Goal: Navigation & Orientation: Understand site structure

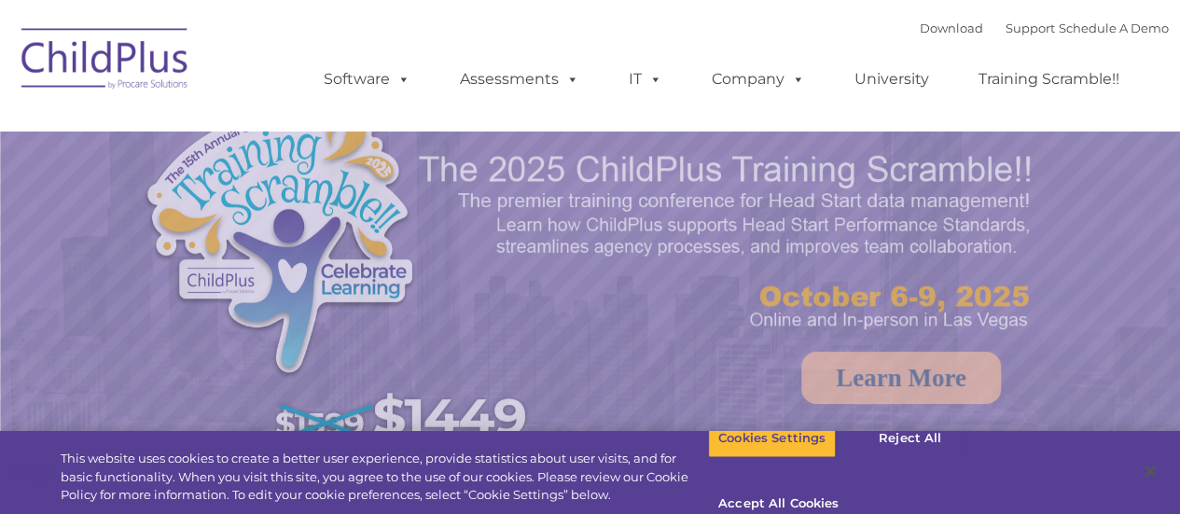
select select "MEDIUM"
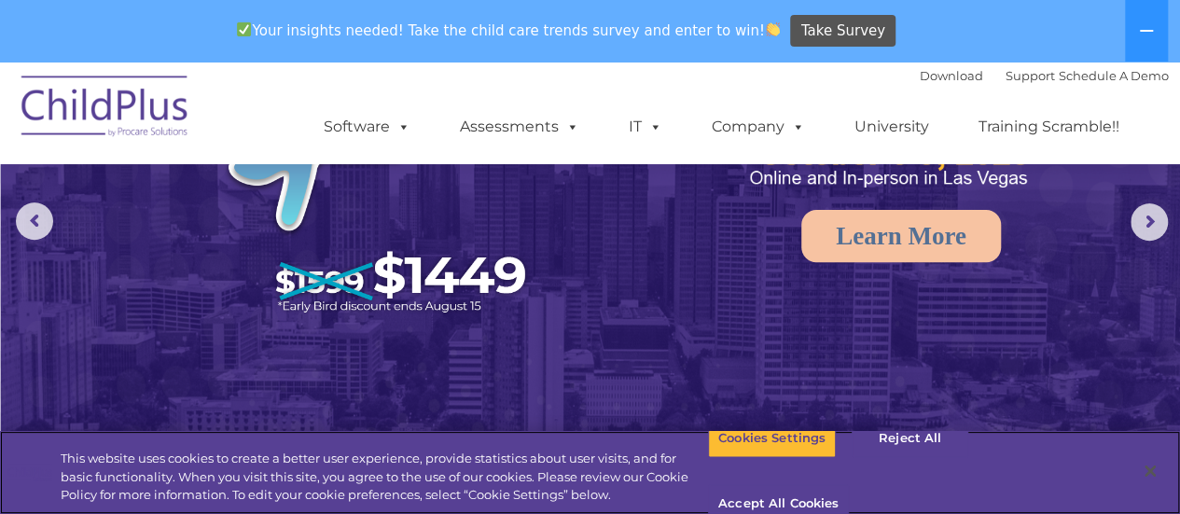
scroll to position [211, 0]
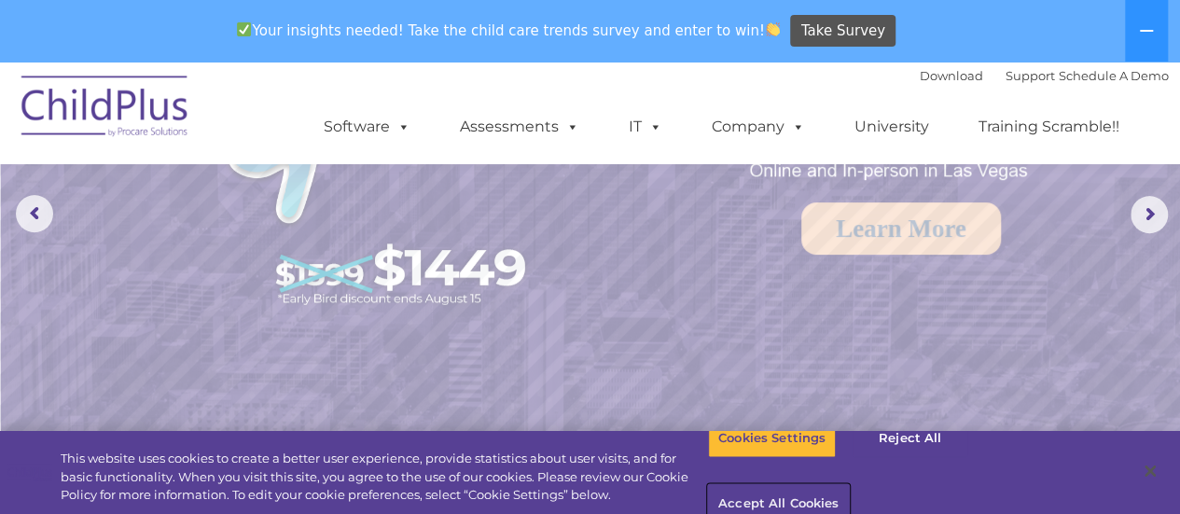
click at [849, 485] on button "Accept All Cookies" at bounding box center [778, 504] width 141 height 39
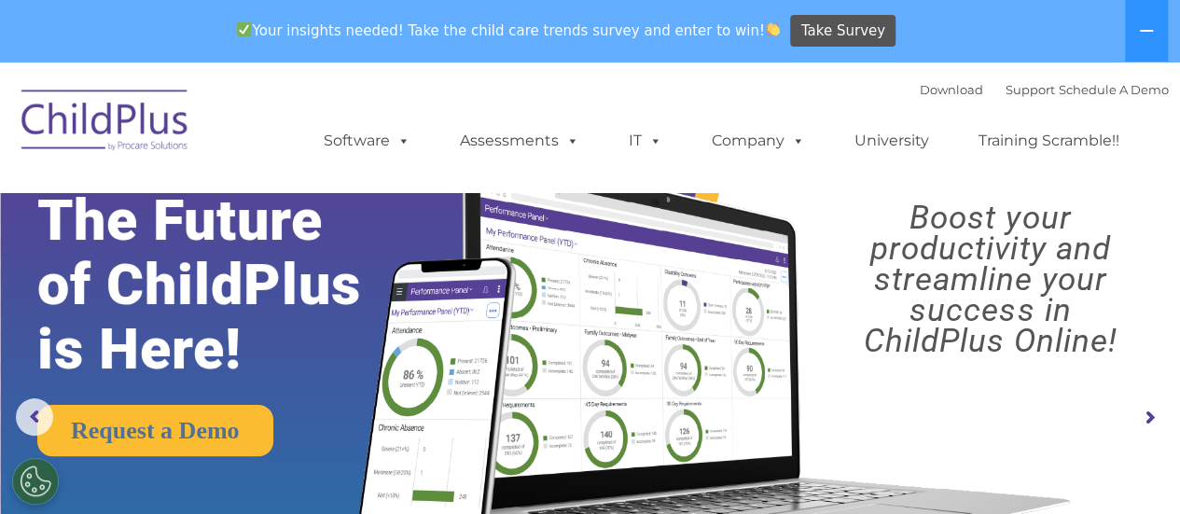
scroll to position [0, 0]
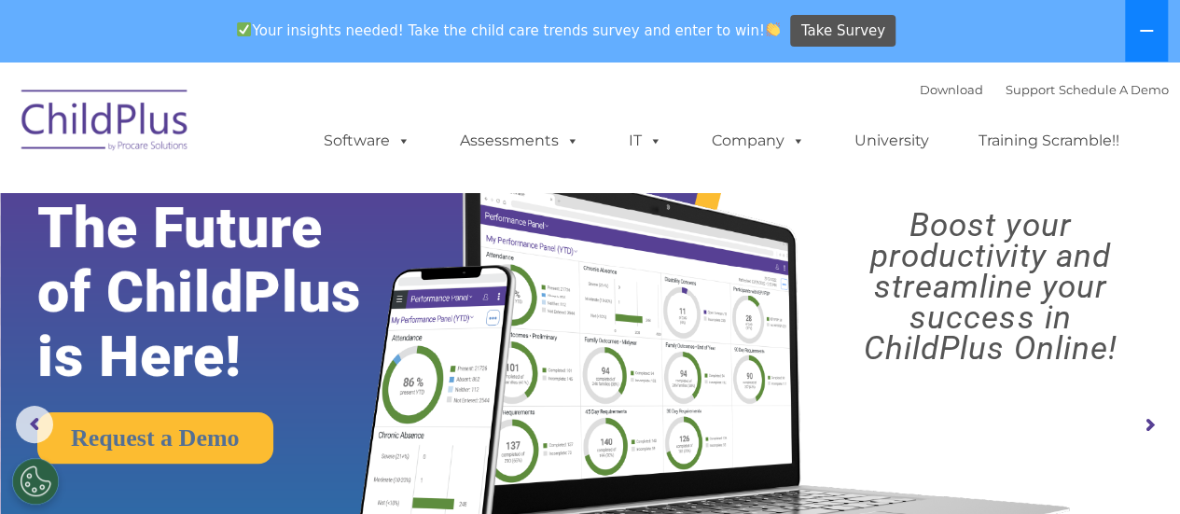
click at [1145, 28] on icon at bounding box center [1146, 30] width 15 height 15
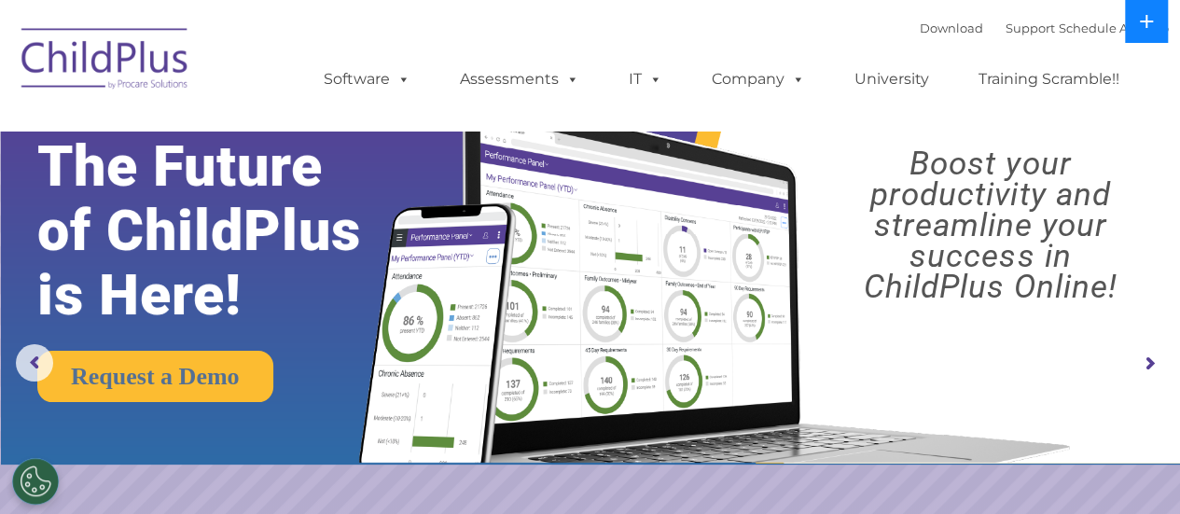
click at [1145, 28] on icon at bounding box center [1146, 21] width 15 height 15
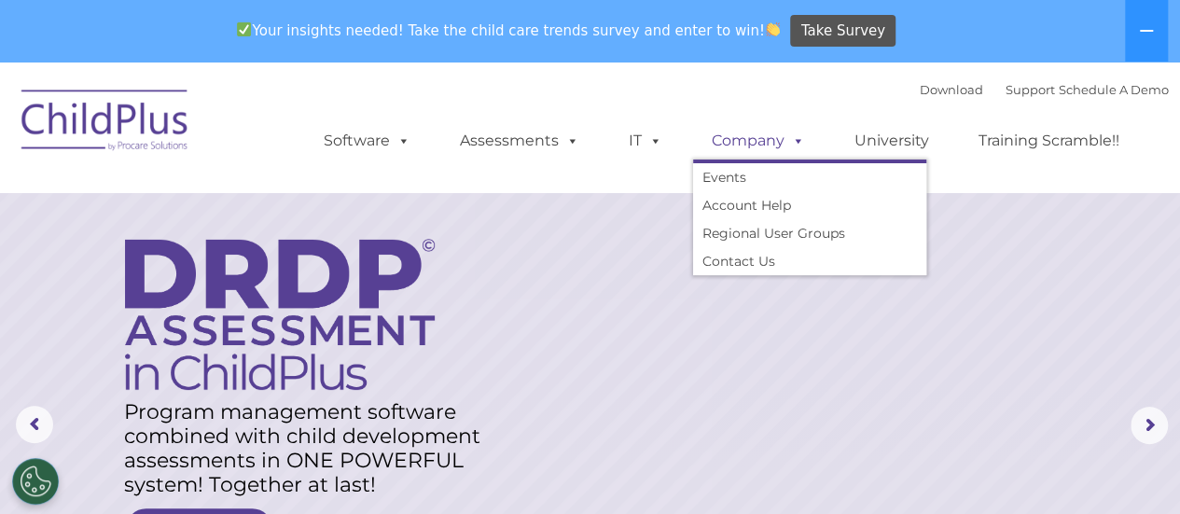
click at [778, 136] on link "Company" at bounding box center [758, 140] width 131 height 37
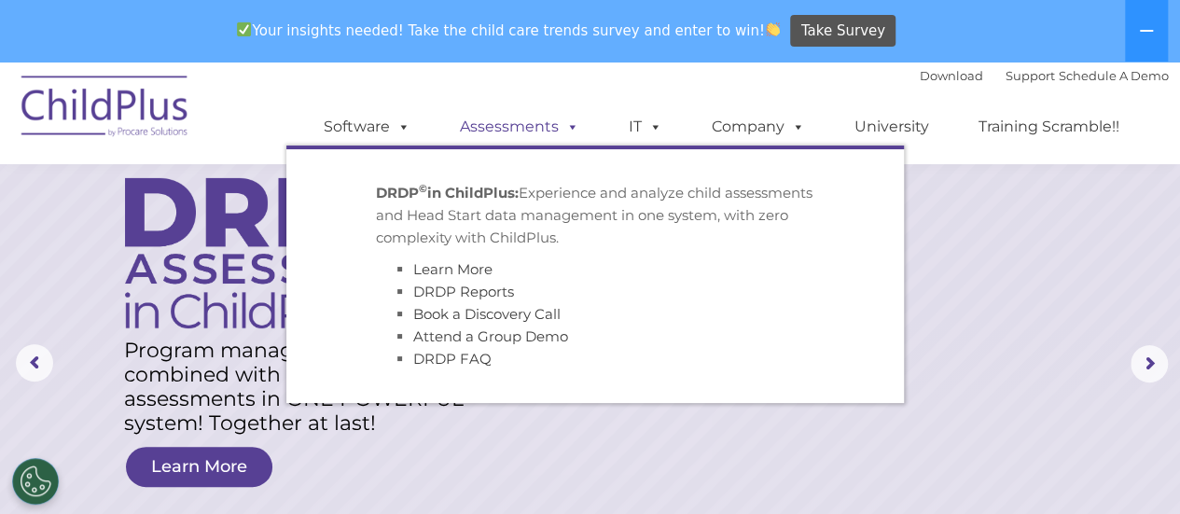
click at [539, 124] on link "Assessments" at bounding box center [519, 126] width 157 height 37
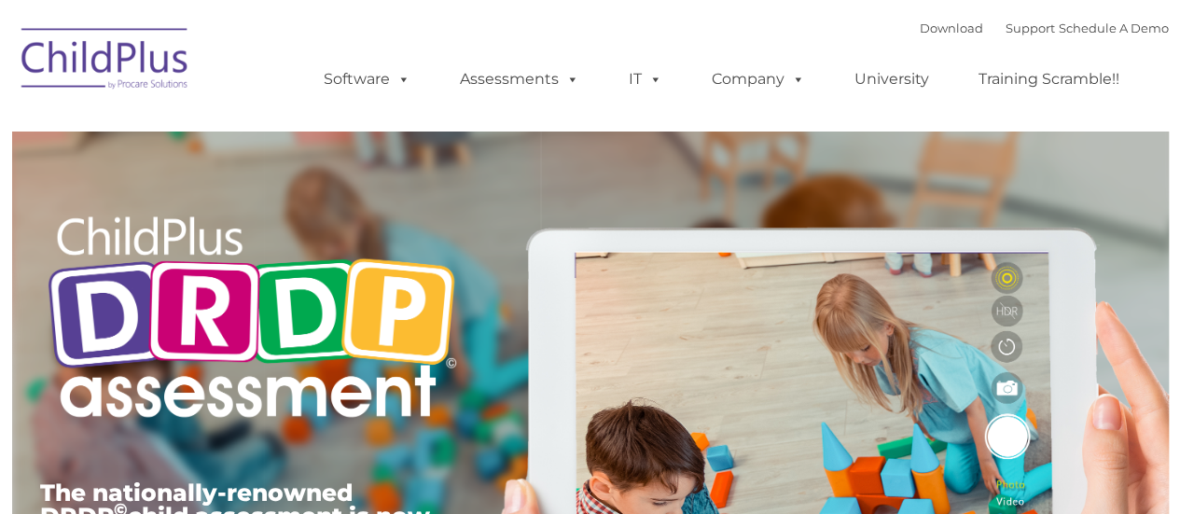
type input ""
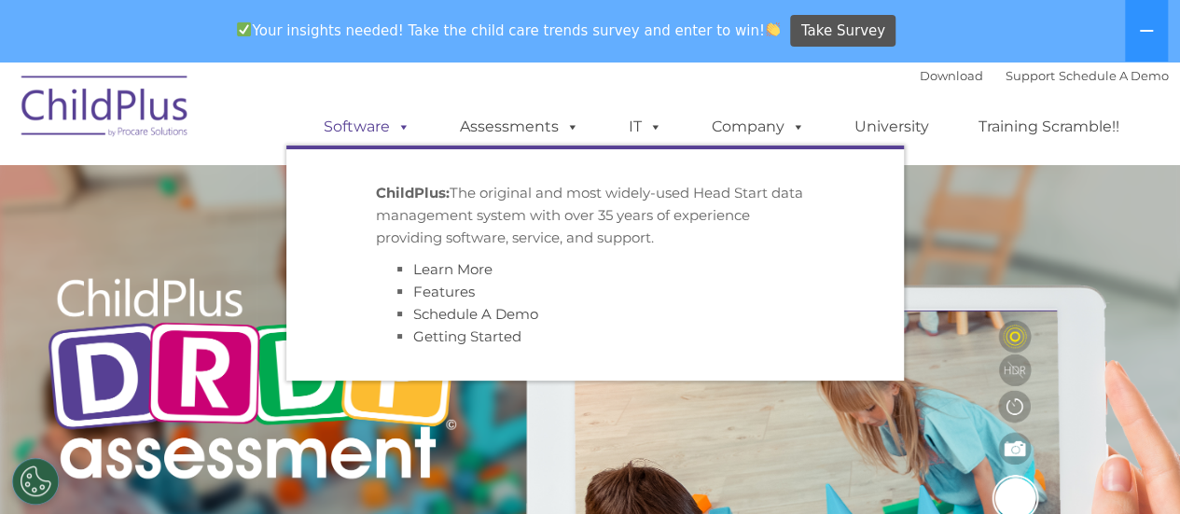
click at [381, 63] on div "Download Support | Schedule A Demo  MENU MENU Software ChildPlus: The original…" at bounding box center [727, 113] width 883 height 103
click at [370, 128] on link "Software" at bounding box center [367, 126] width 124 height 37
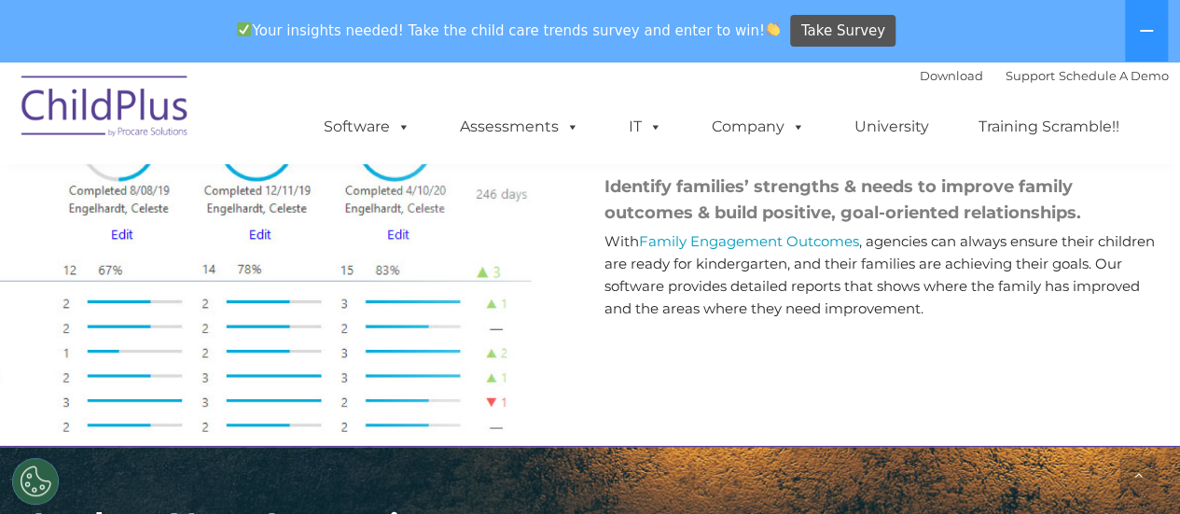
scroll to position [2421, 0]
